Goal: Task Accomplishment & Management: Manage account settings

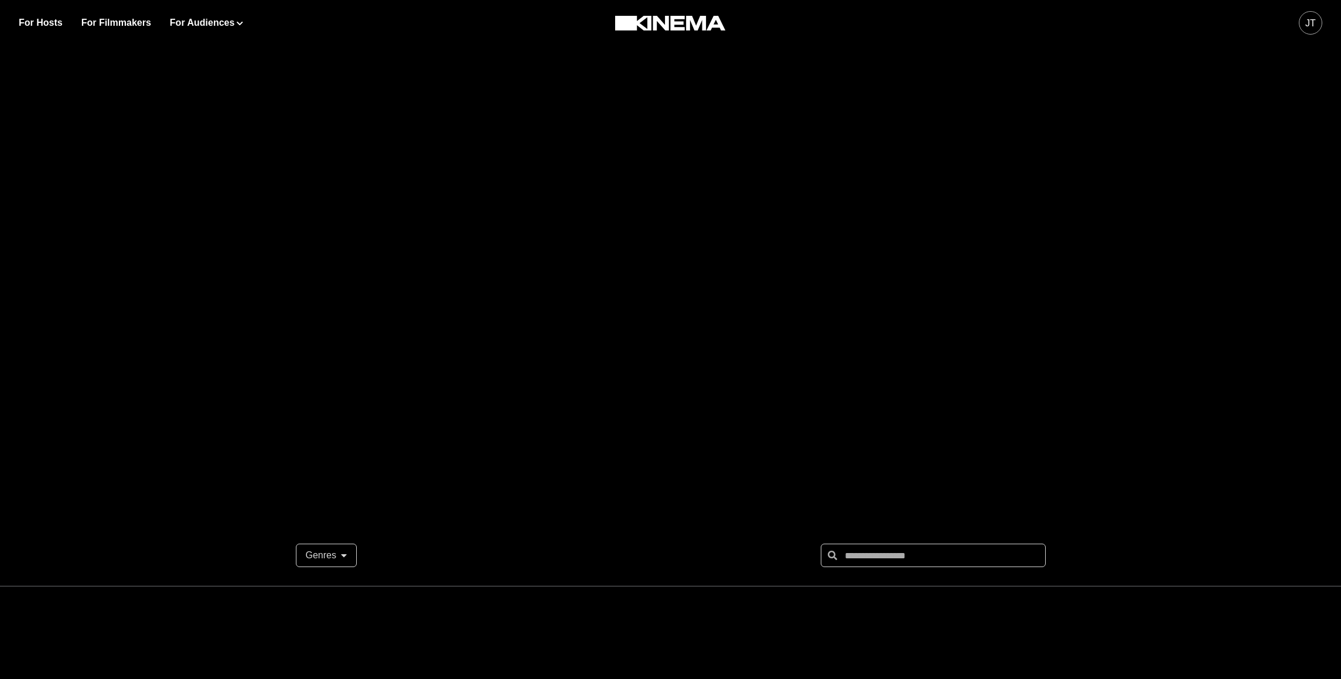
click at [1305, 26] on div "JT" at bounding box center [1310, 23] width 11 height 14
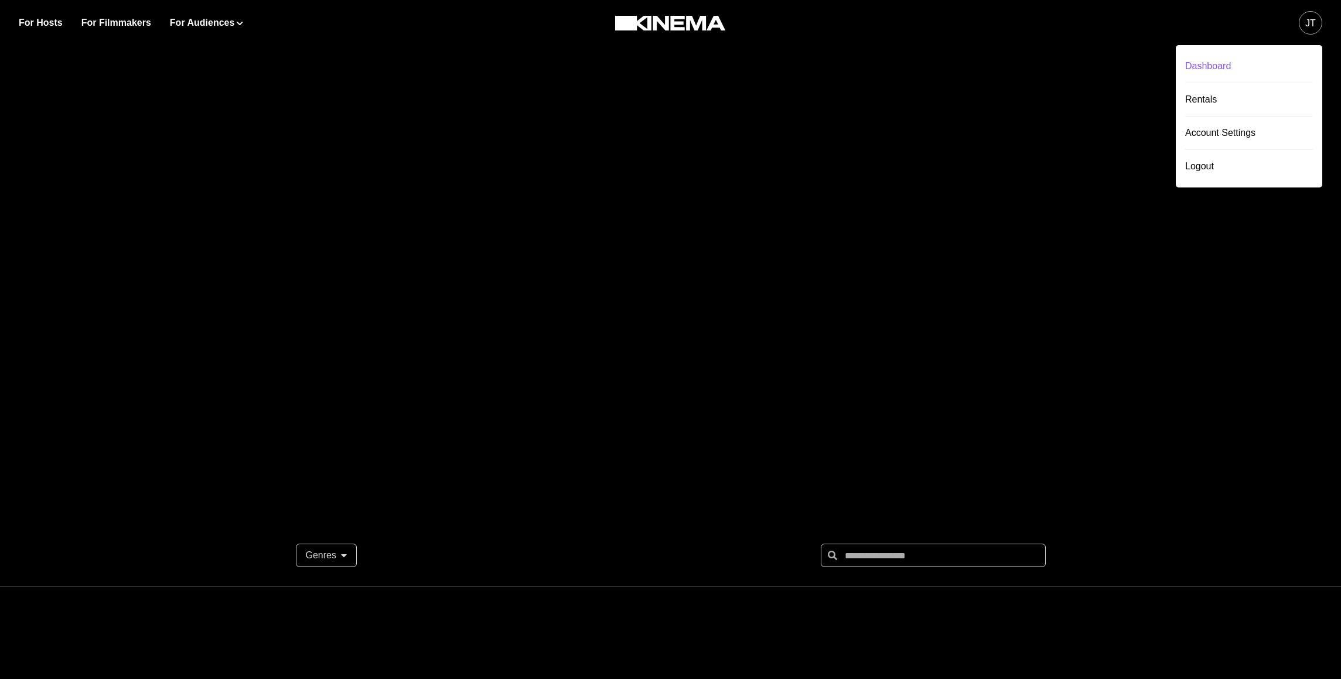
click at [1263, 63] on div "Dashboard" at bounding box center [1249, 66] width 128 height 33
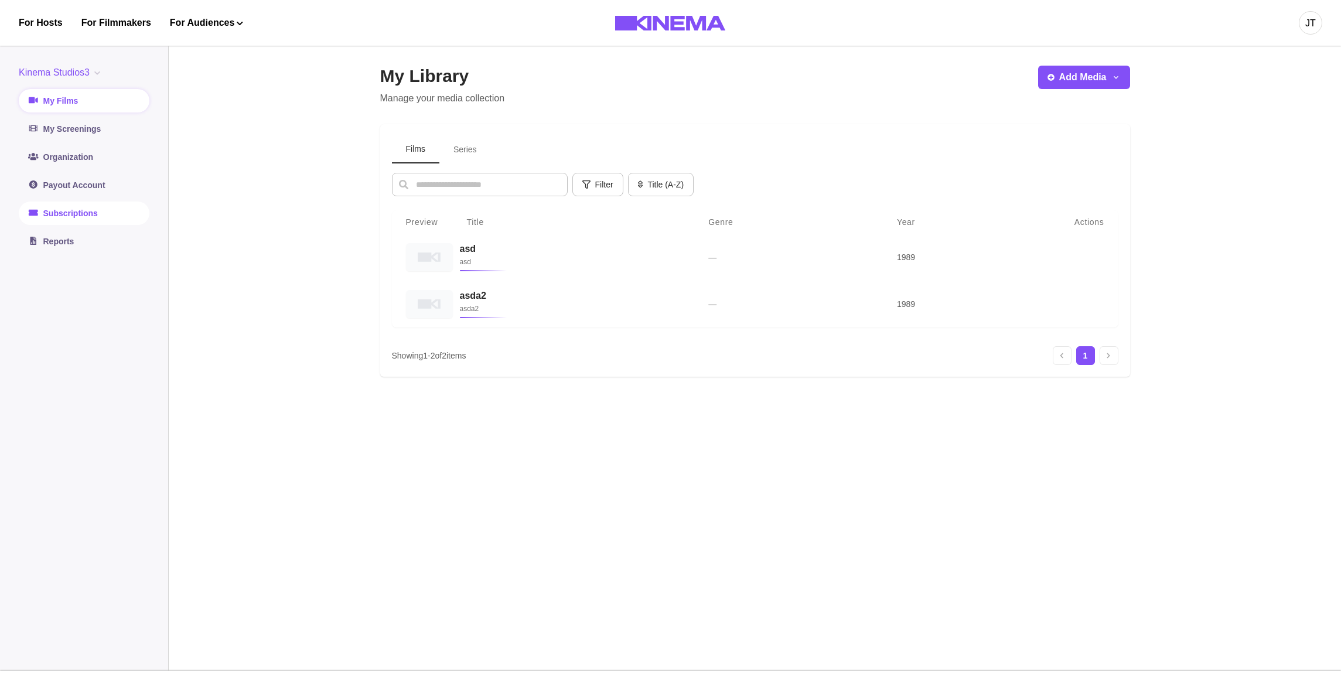
click at [107, 208] on link "Subscriptions" at bounding box center [84, 212] width 131 height 23
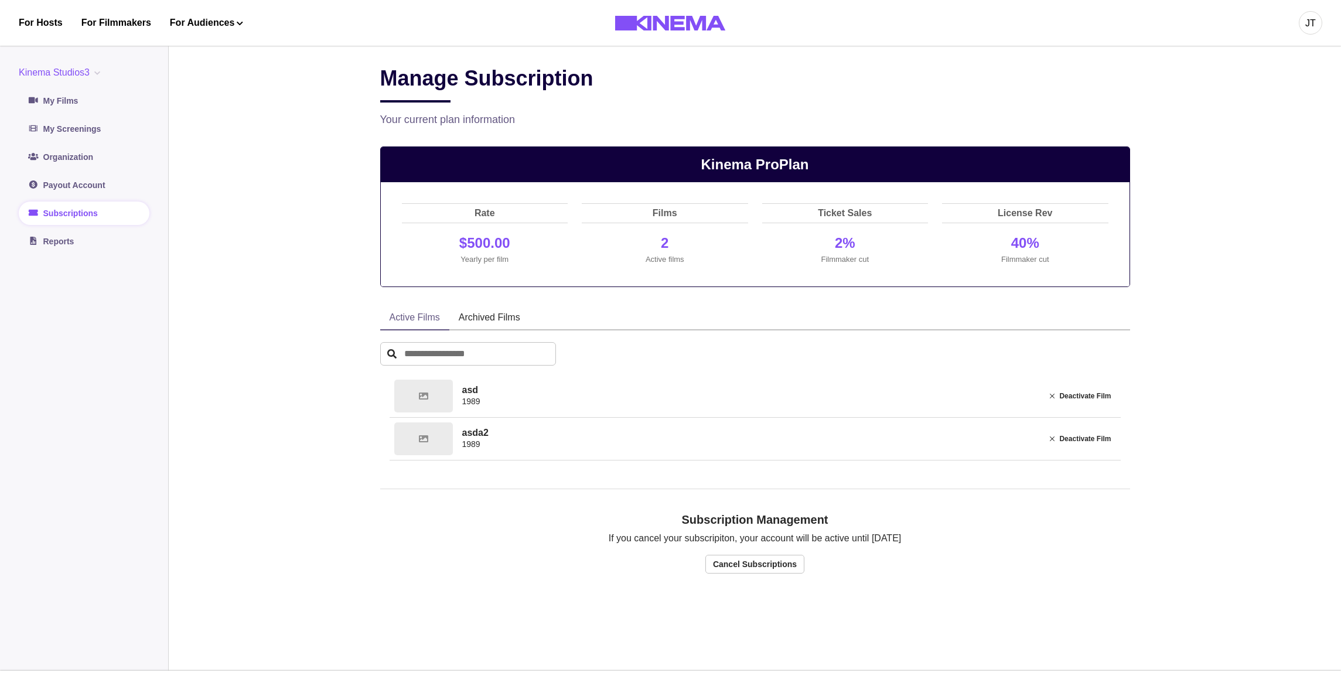
click at [630, 102] on div "Manage Subscription" at bounding box center [755, 84] width 750 height 37
click at [56, 66] on button "Kinema Studios3" at bounding box center [62, 73] width 86 height 14
click at [61, 143] on button "org1" at bounding box center [84, 142] width 130 height 21
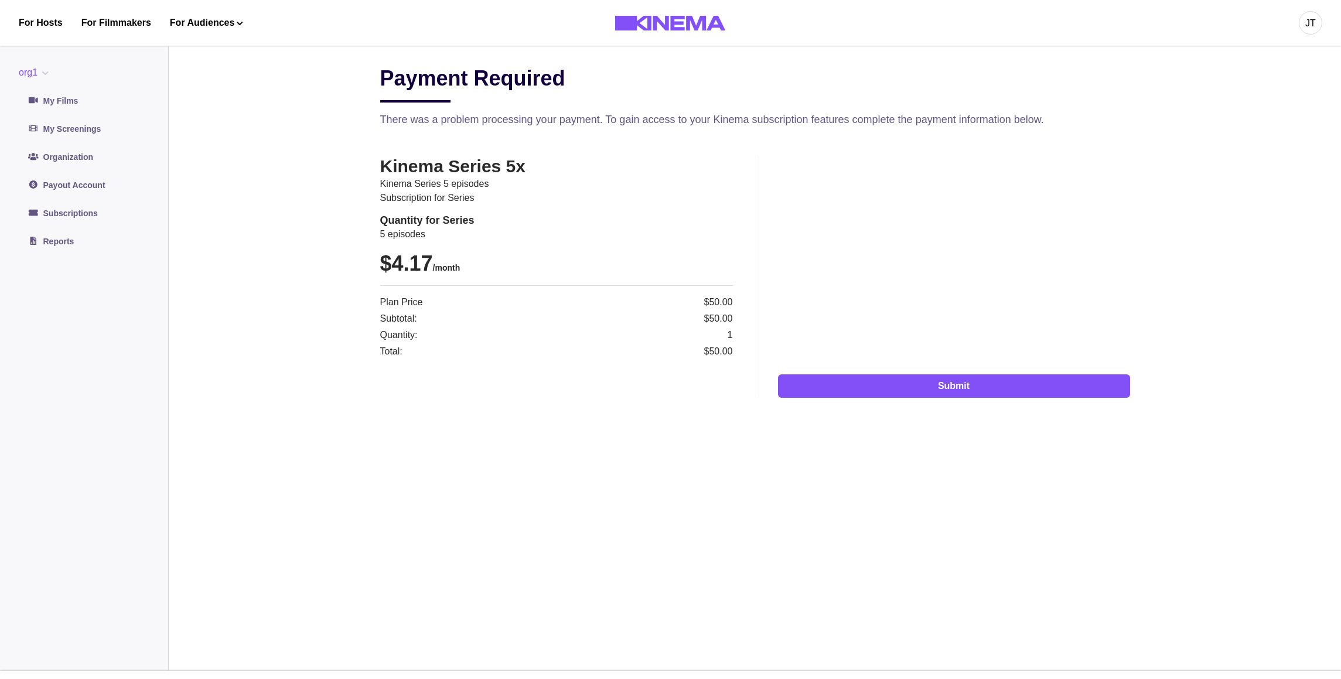
click at [41, 74] on button "org1" at bounding box center [36, 73] width 35 height 14
click at [46, 125] on button "Org2" at bounding box center [84, 121] width 130 height 21
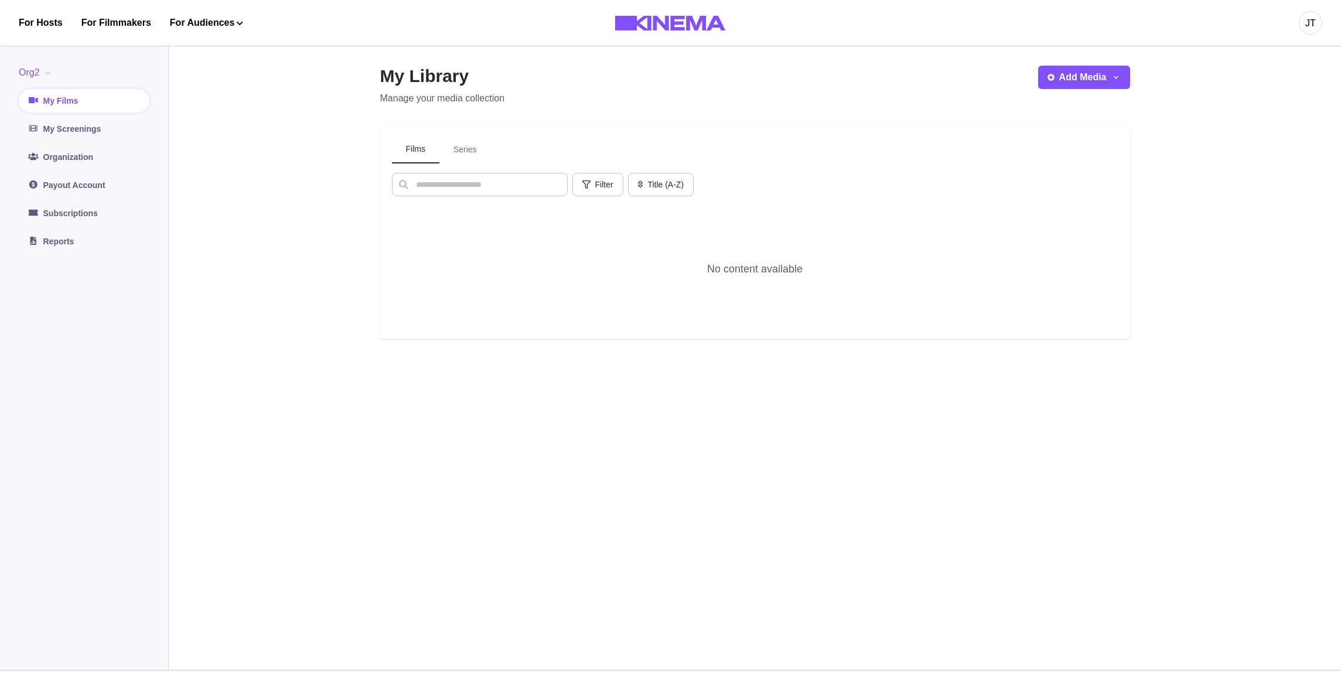
click at [213, 151] on main "My Library Manage your media collection Add Media Add Film Add Series Films Ser…" at bounding box center [755, 353] width 1172 height 633
click at [97, 218] on link "Subscriptions" at bounding box center [84, 212] width 131 height 23
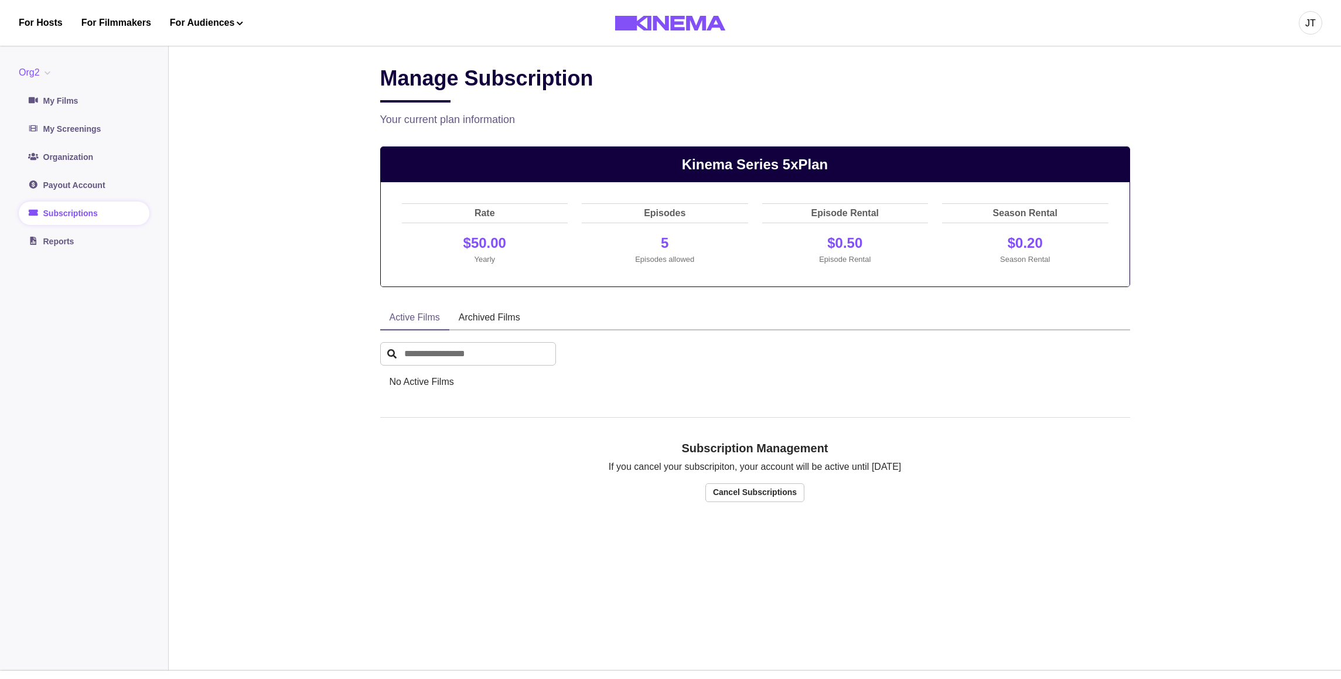
click at [309, 203] on main "Manage Subscription Your current plan information Kinema Series 5x Plan Rate $5…" at bounding box center [755, 353] width 1172 height 633
click at [633, 344] on div "Active Films Archived Films No Active Films No Archived Films" at bounding box center [755, 352] width 750 height 93
click at [33, 67] on button "Org2" at bounding box center [37, 73] width 36 height 14
click at [44, 149] on button "org1" at bounding box center [84, 142] width 130 height 21
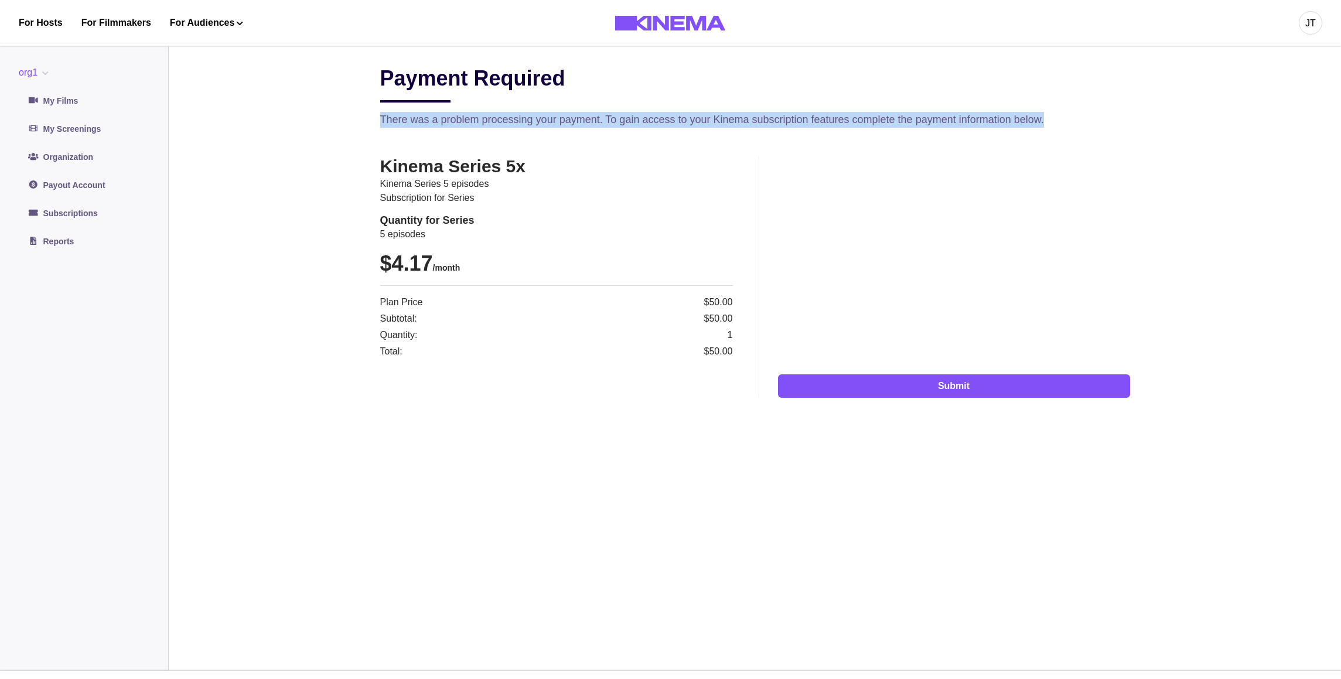
drag, startPoint x: 379, startPoint y: 125, endPoint x: 1131, endPoint y: 119, distance: 752.0
click at [1131, 119] on main "Payment Required There was a problem processing your payment. To gain access to…" at bounding box center [755, 353] width 1172 height 633
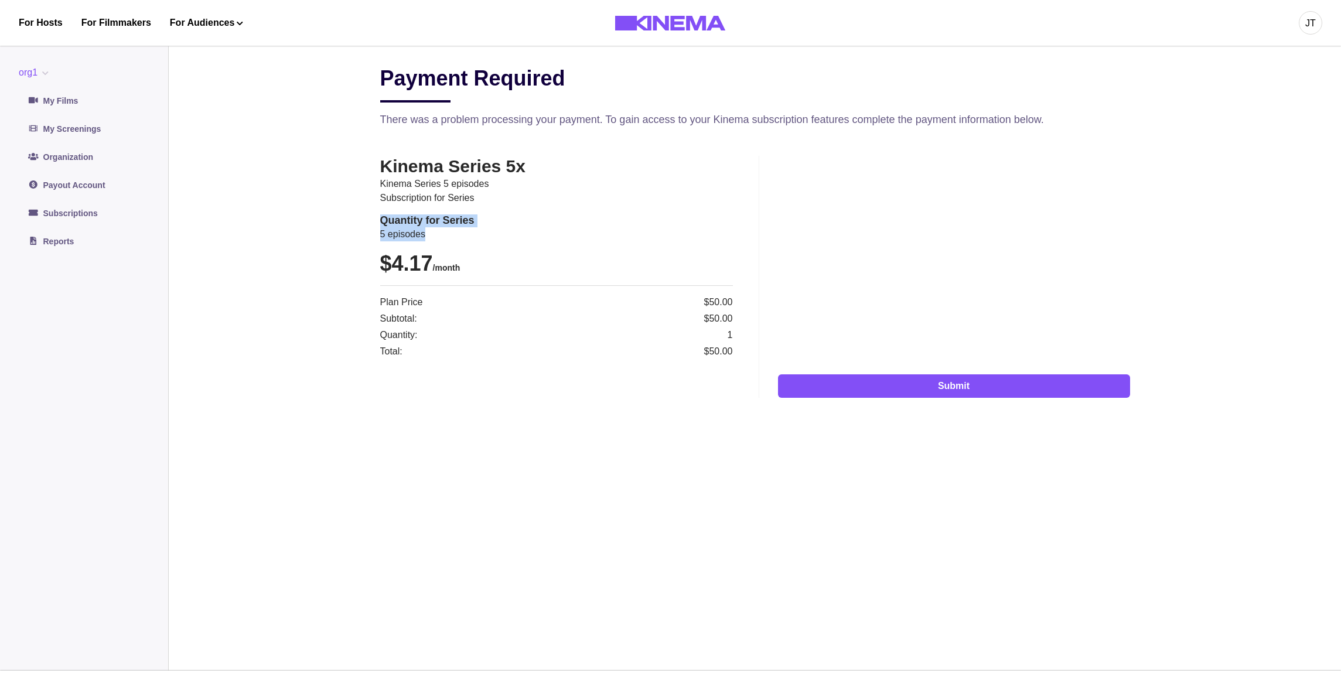
drag, startPoint x: 491, startPoint y: 235, endPoint x: 381, endPoint y: 221, distance: 111.6
click at [381, 227] on p "5 episodes" at bounding box center [556, 234] width 353 height 14
click at [415, 200] on p "Subscription for series" at bounding box center [556, 198] width 353 height 14
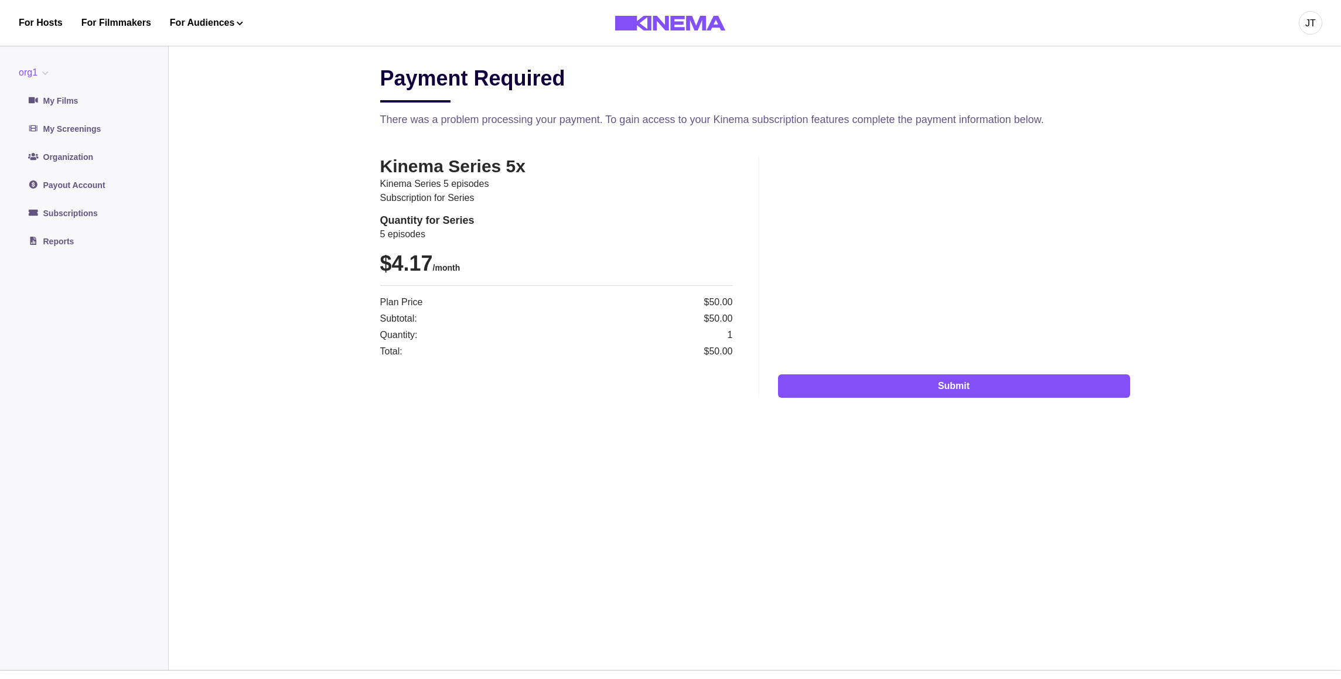
click at [371, 206] on main "Payment Required There was a problem processing your payment. To gain access to…" at bounding box center [755, 353] width 1172 height 633
click at [416, 196] on p "Subscription for series" at bounding box center [556, 198] width 353 height 14
click at [447, 197] on p "Subscription for series" at bounding box center [556, 198] width 353 height 14
drag, startPoint x: 484, startPoint y: 199, endPoint x: 373, endPoint y: 199, distance: 110.7
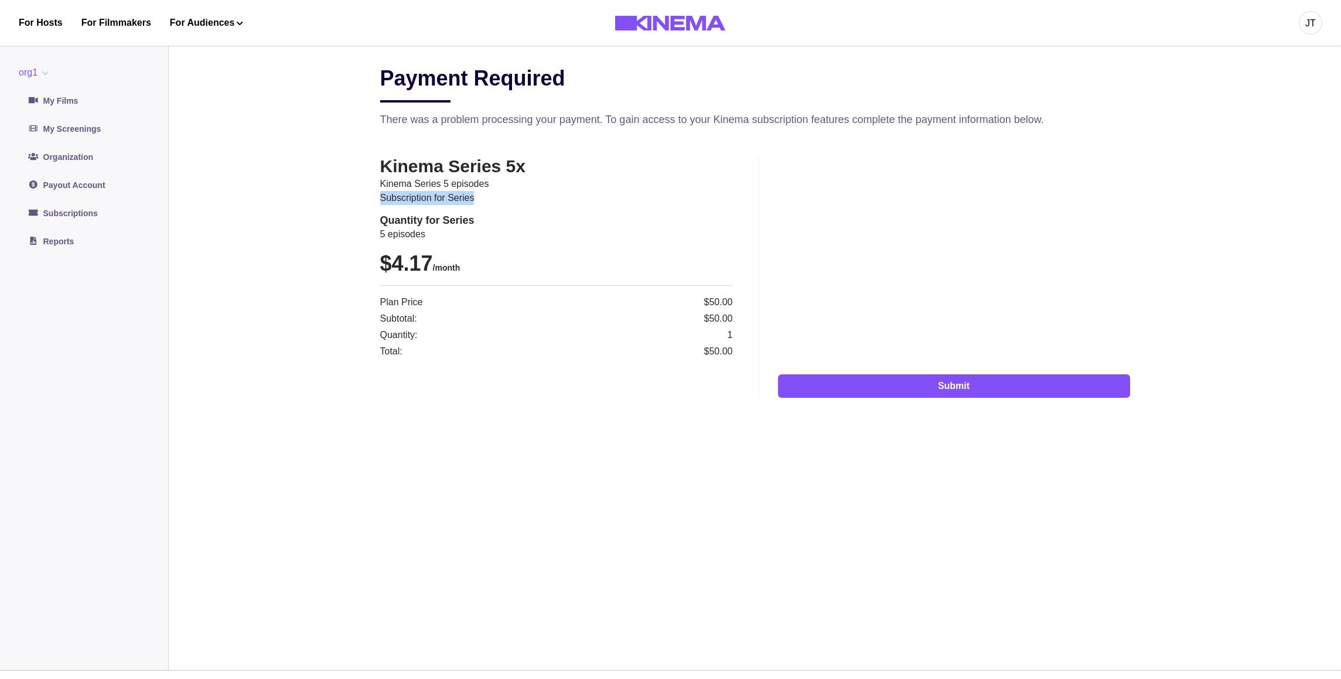
click at [380, 199] on p "Subscription for series" at bounding box center [556, 198] width 353 height 14
drag, startPoint x: 437, startPoint y: 230, endPoint x: 370, endPoint y: 217, distance: 68.7
click at [380, 227] on p "5 episodes" at bounding box center [556, 234] width 353 height 14
click at [421, 199] on p "Subscription for series" at bounding box center [556, 198] width 353 height 14
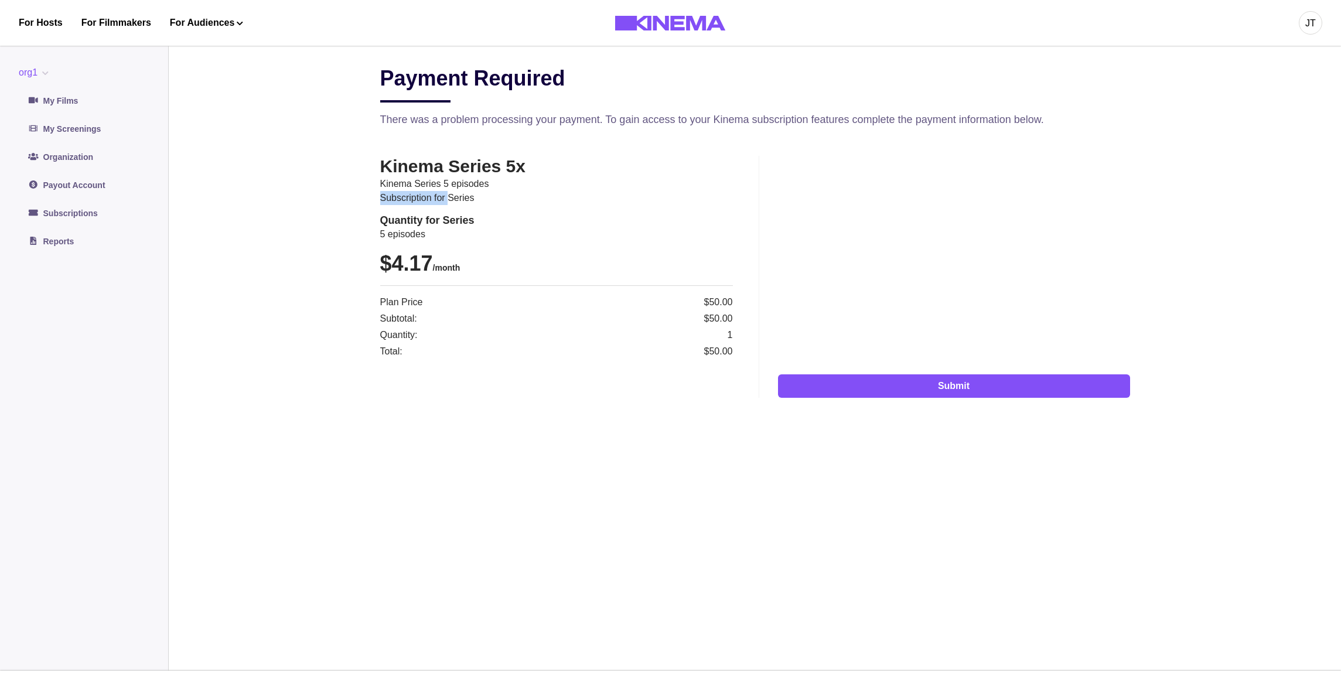
click at [421, 199] on p "Subscription for series" at bounding box center [556, 198] width 353 height 14
drag, startPoint x: 440, startPoint y: 231, endPoint x: 378, endPoint y: 223, distance: 63.2
click at [380, 227] on p "5 episodes" at bounding box center [556, 234] width 353 height 14
click at [389, 219] on h2 "Quantity for Series" at bounding box center [556, 220] width 353 height 13
click at [443, 220] on h2 "Quantity for Series" at bounding box center [556, 220] width 353 height 13
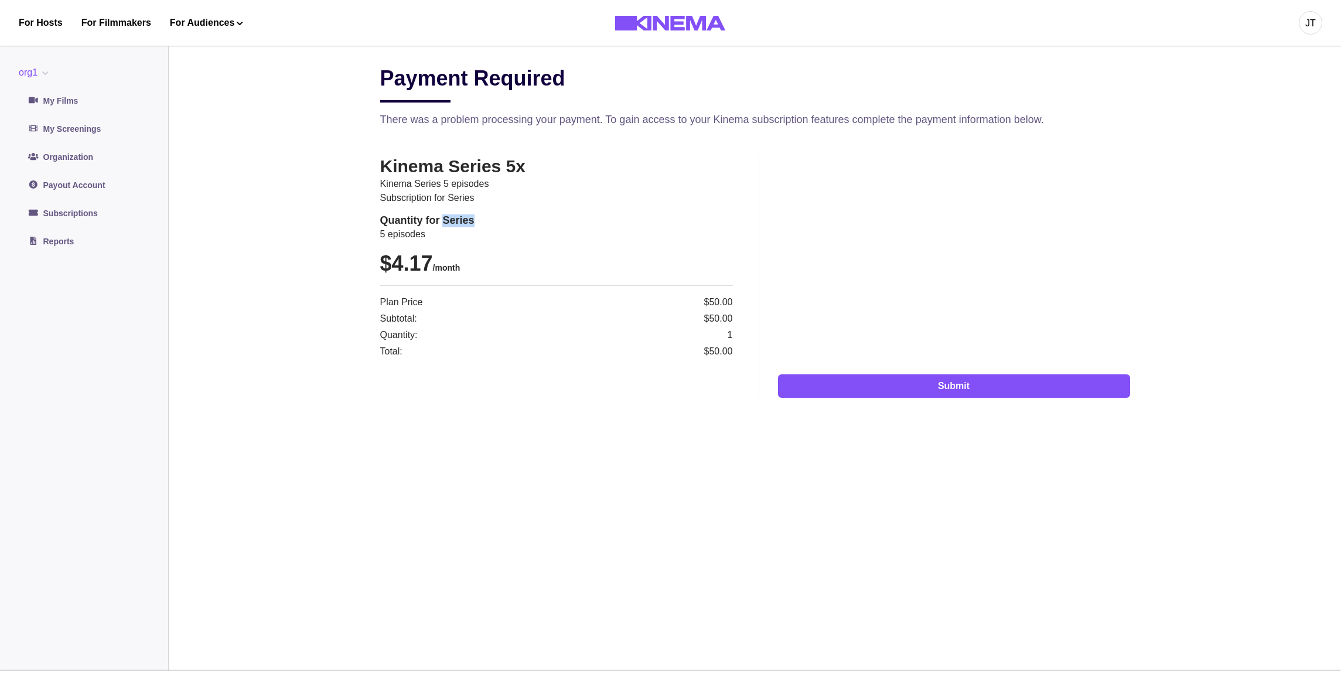
click at [443, 220] on h2 "Quantity for Series" at bounding box center [556, 220] width 353 height 13
drag, startPoint x: 445, startPoint y: 236, endPoint x: 379, endPoint y: 223, distance: 67.0
click at [380, 227] on p "5 episodes" at bounding box center [556, 234] width 353 height 14
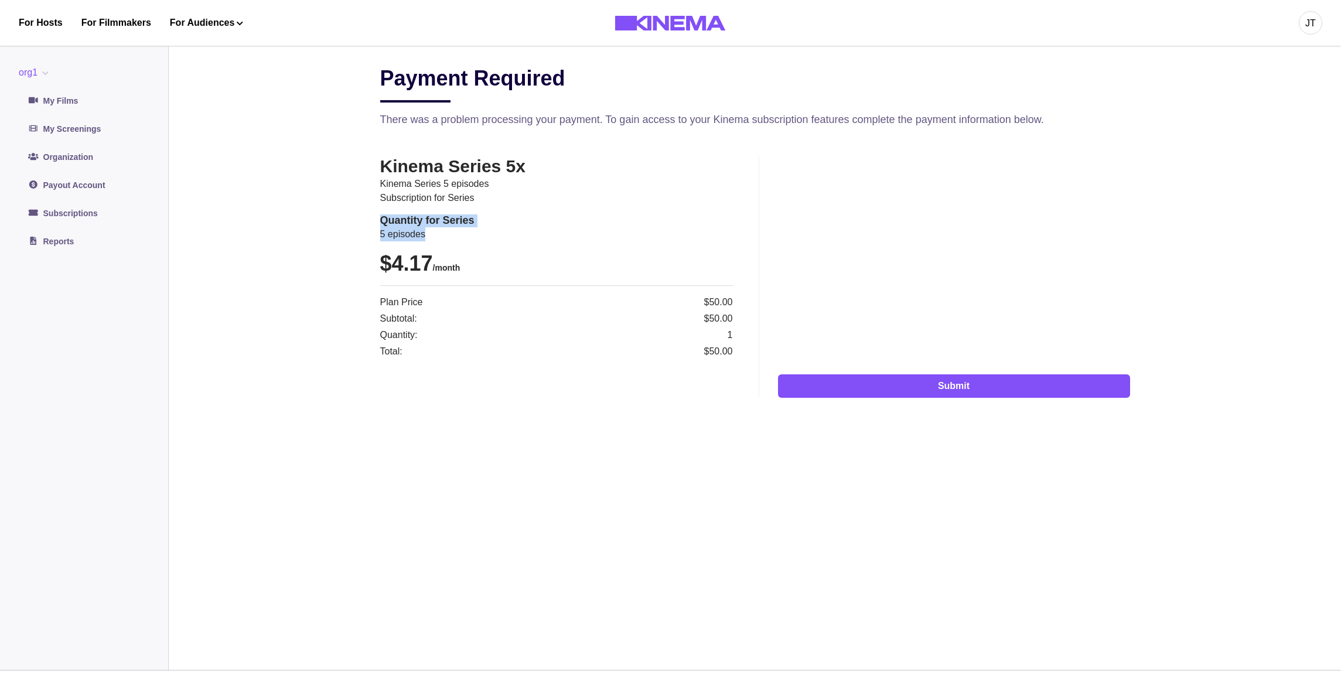
click at [25, 74] on button "org1" at bounding box center [36, 73] width 35 height 14
click at [220, 113] on main "Payment Required There was a problem processing your payment. To gain access to…" at bounding box center [755, 353] width 1172 height 633
click at [36, 71] on button "org1" at bounding box center [36, 73] width 35 height 14
click at [43, 165] on button "org3" at bounding box center [84, 163] width 130 height 21
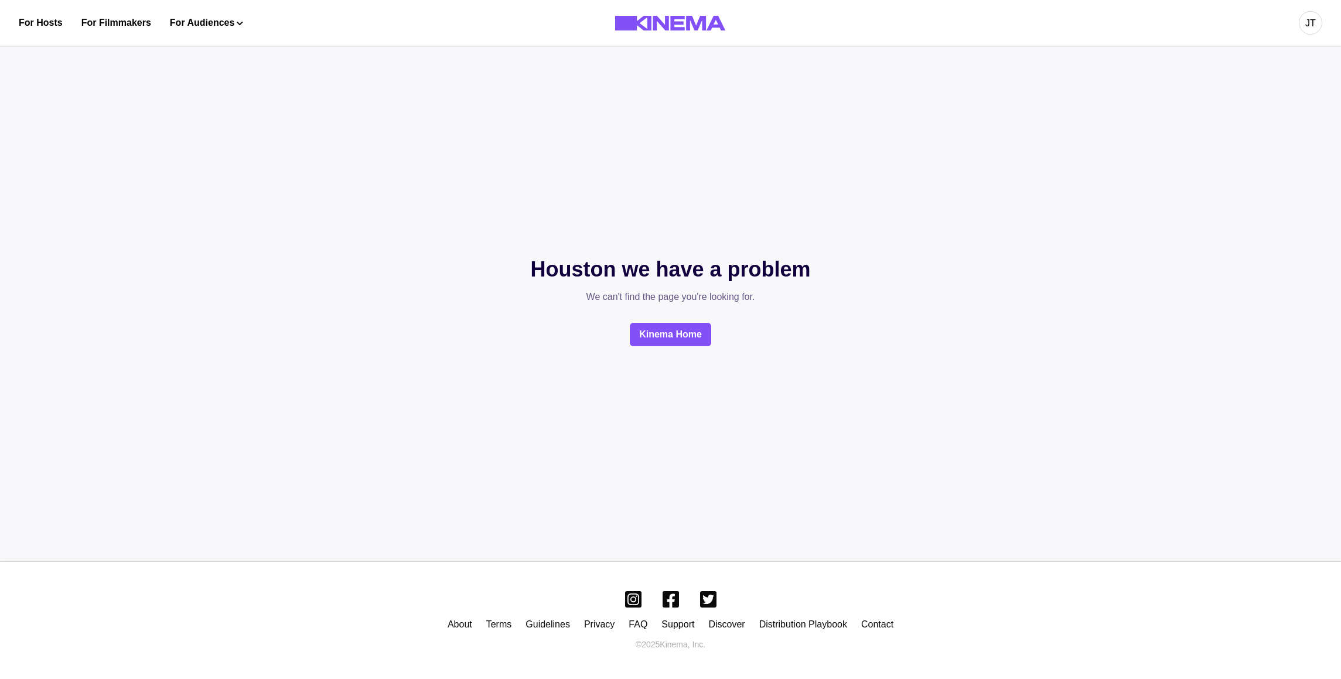
click at [1302, 31] on div "JT" at bounding box center [1309, 22] width 23 height 23
click at [1257, 69] on div "Dashboard" at bounding box center [1249, 66] width 128 height 33
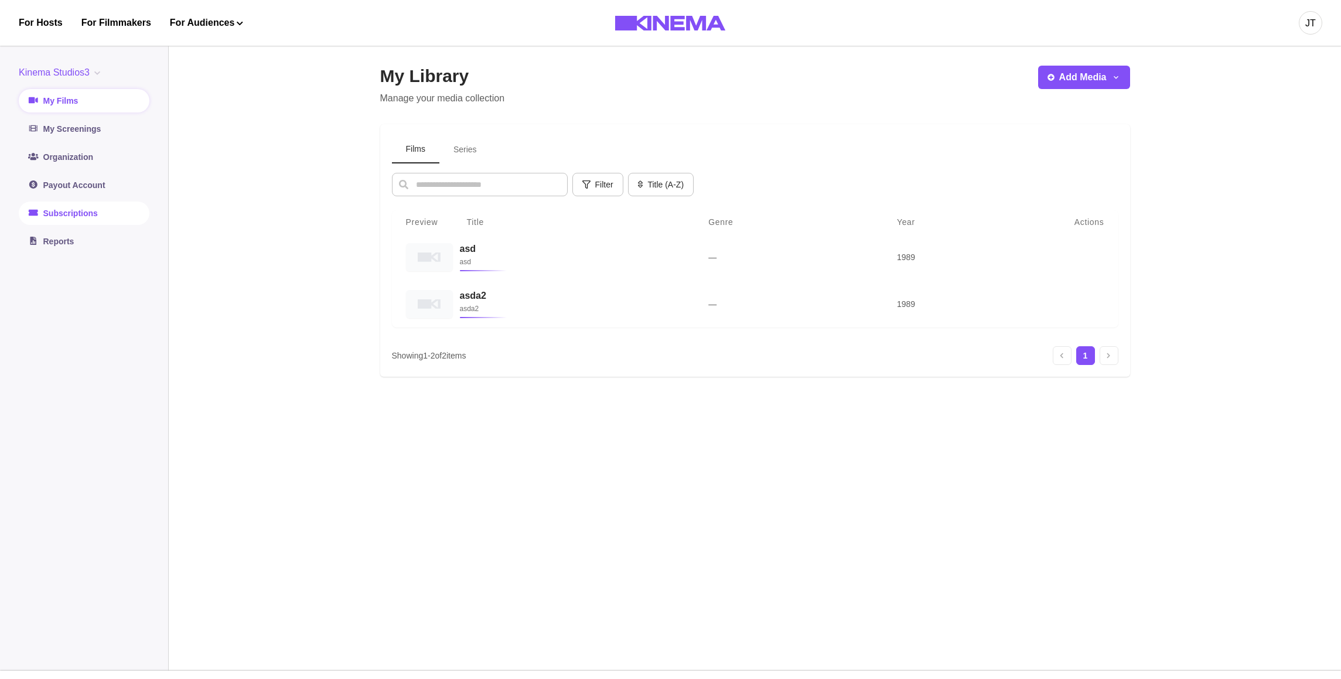
click at [81, 213] on link "Subscriptions" at bounding box center [84, 212] width 131 height 23
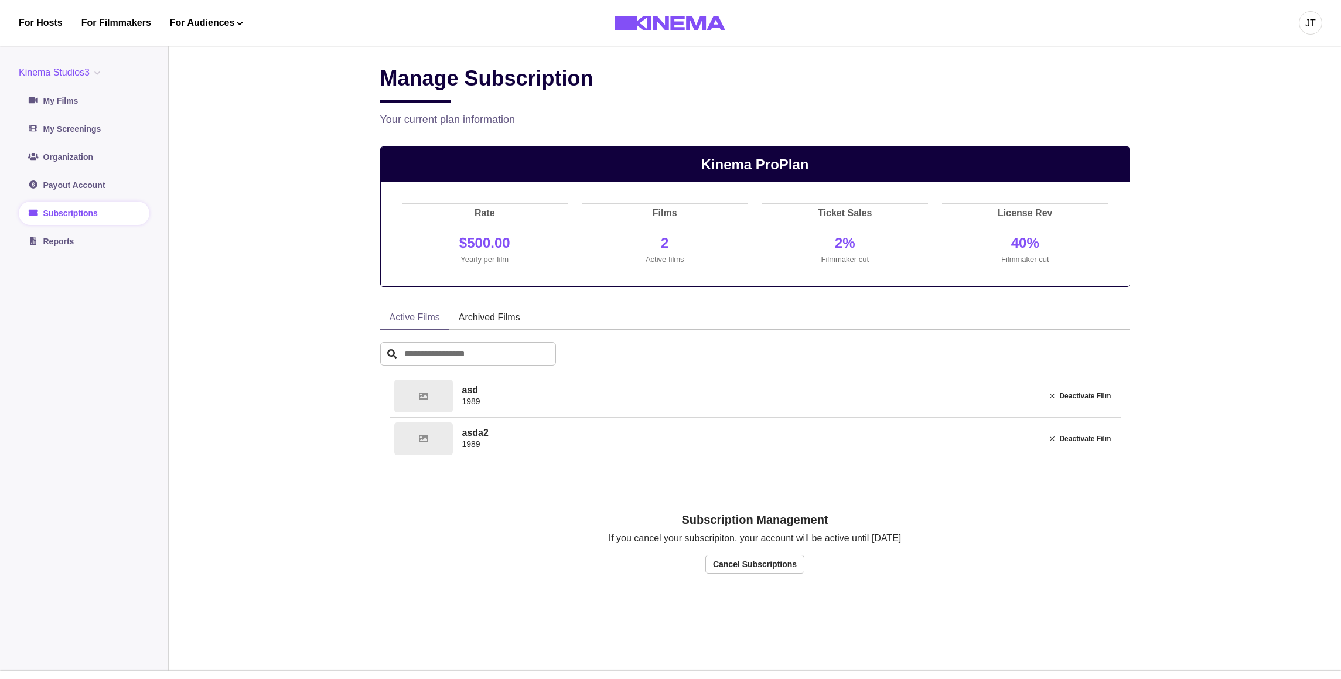
click at [84, 73] on button "Kinema Studios3" at bounding box center [62, 73] width 86 height 14
click at [54, 157] on button "org3" at bounding box center [84, 163] width 130 height 21
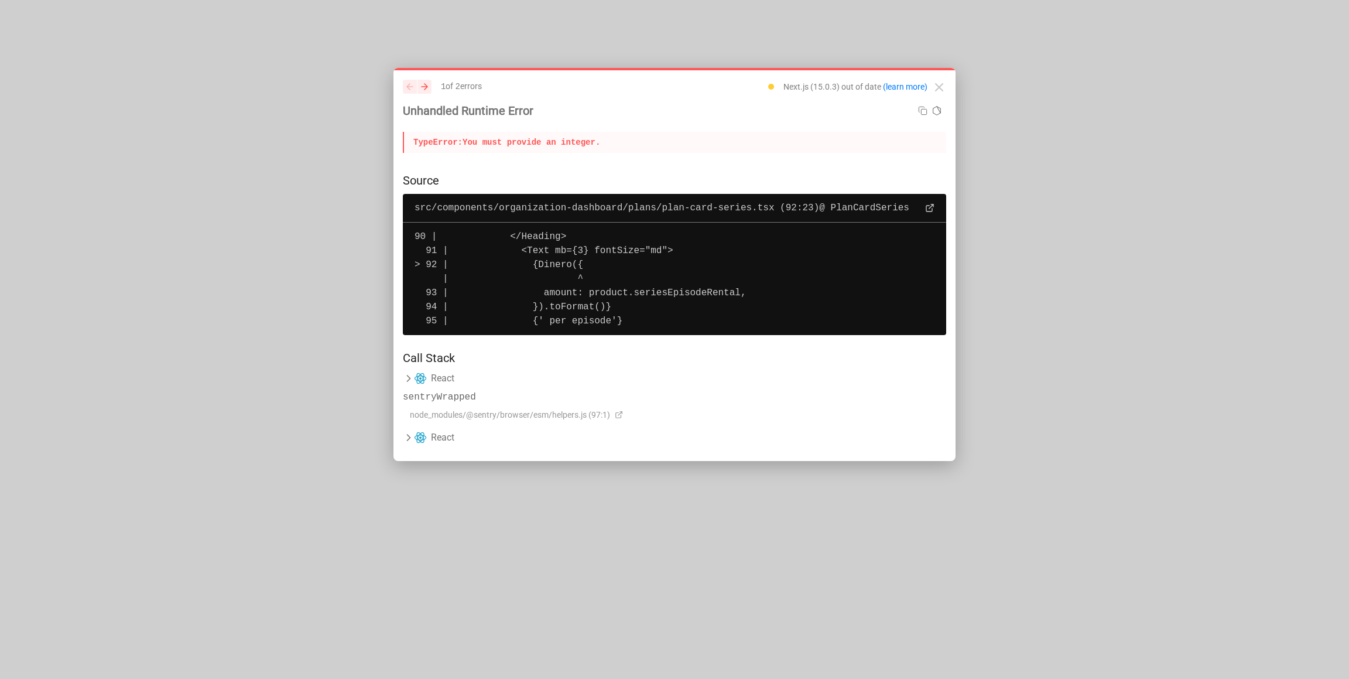
drag, startPoint x: 624, startPoint y: 155, endPoint x: 613, endPoint y: 152, distance: 11.5
click at [620, 153] on div "previous next 1 of 2 error s Next.js (15.0.3) out of date (learn more) Unhandle…" at bounding box center [674, 121] width 543 height 83
click at [580, 144] on p "TypeError: You must provide an integer." at bounding box center [674, 142] width 543 height 21
